Goal: Find specific fact: Find specific fact

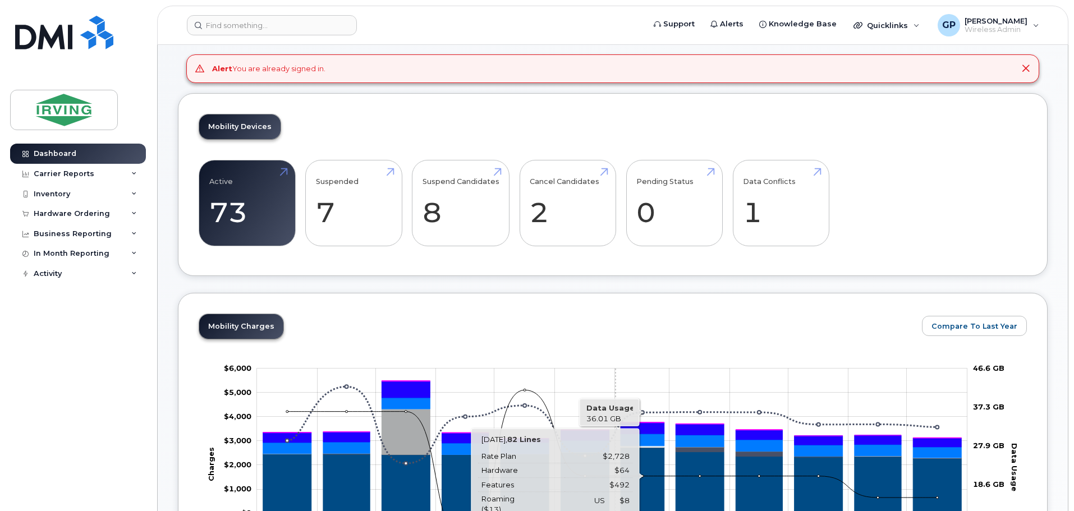
scroll to position [49, 0]
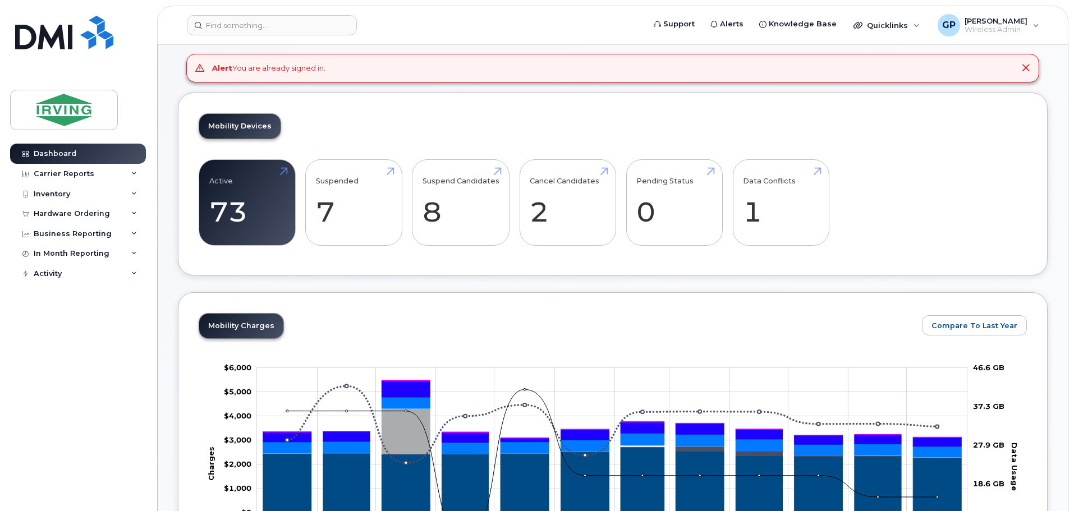
click at [89, 426] on div "Dashboard Carrier Reports Monthly Billing Roaming Reports Suspended Devices Sus…" at bounding box center [79, 319] width 139 height 351
click at [74, 216] on div "Hardware Ordering" at bounding box center [72, 213] width 76 height 9
click at [72, 233] on div "Overview" at bounding box center [57, 234] width 36 height 10
click at [65, 255] on link "Orders" at bounding box center [88, 255] width 116 height 21
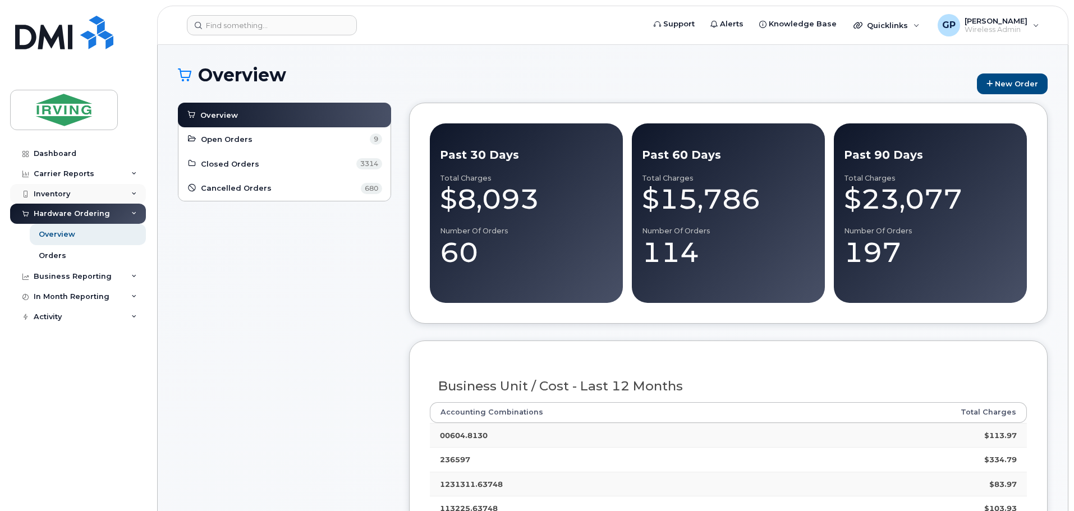
click at [53, 195] on div "Inventory" at bounding box center [52, 194] width 36 height 9
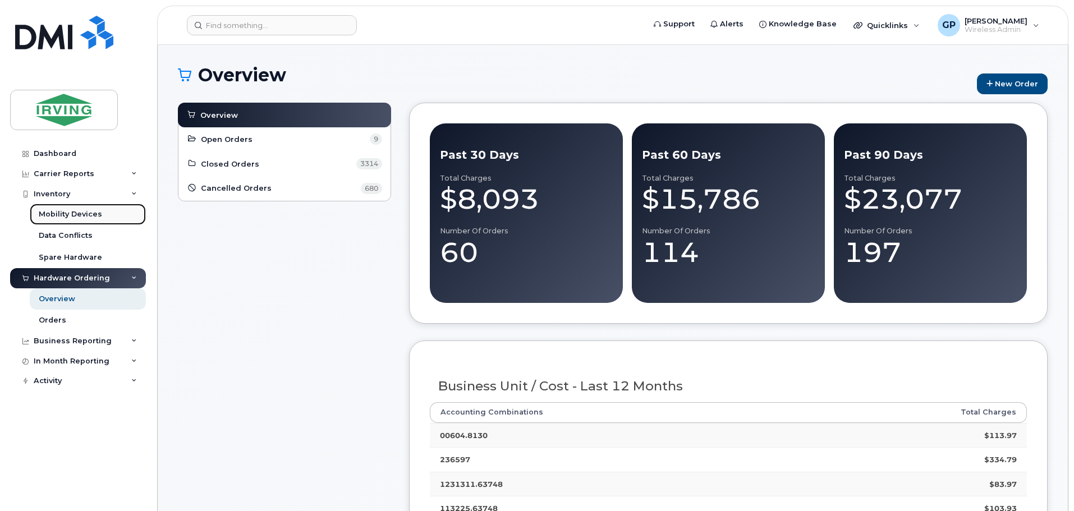
click at [54, 215] on div "Mobility Devices" at bounding box center [70, 214] width 63 height 10
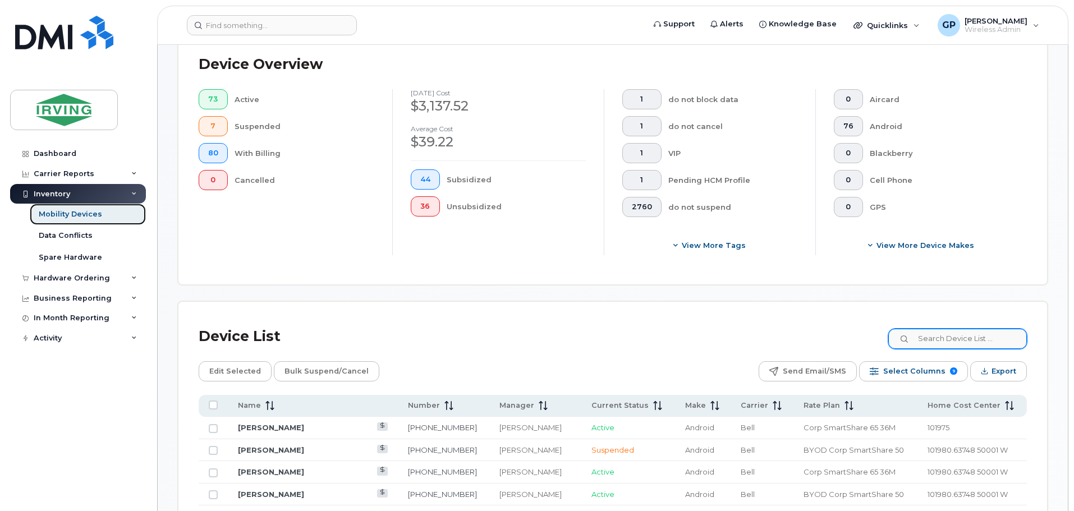
scroll to position [280, 0]
click at [959, 328] on input at bounding box center [957, 338] width 140 height 20
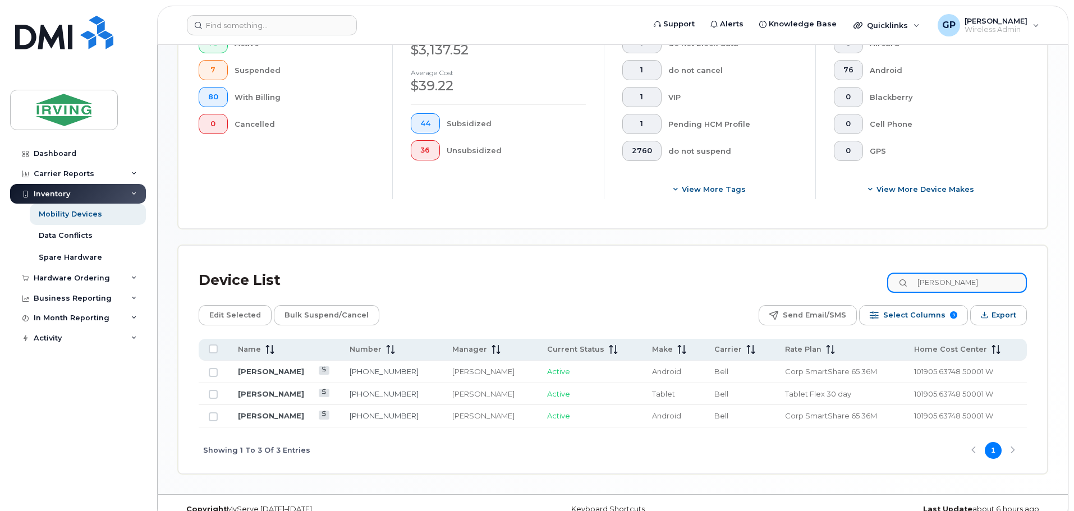
scroll to position [345, 0]
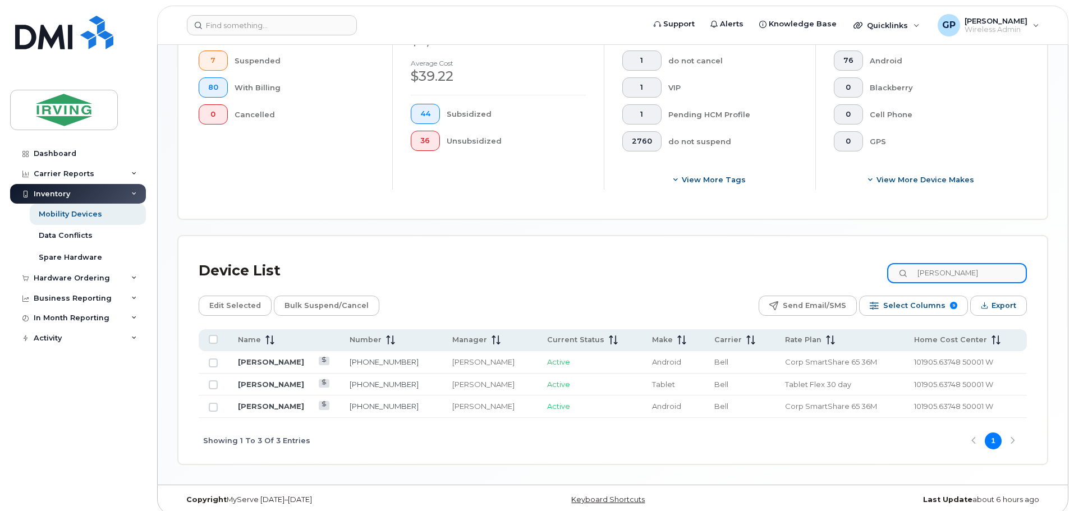
type input "gilbert"
drag, startPoint x: 406, startPoint y: 398, endPoint x: 355, endPoint y: 402, distance: 51.2
click at [355, 402] on td "902-717-5431" at bounding box center [390, 407] width 103 height 22
copy link "902-717-5431"
